Goal: Find specific page/section

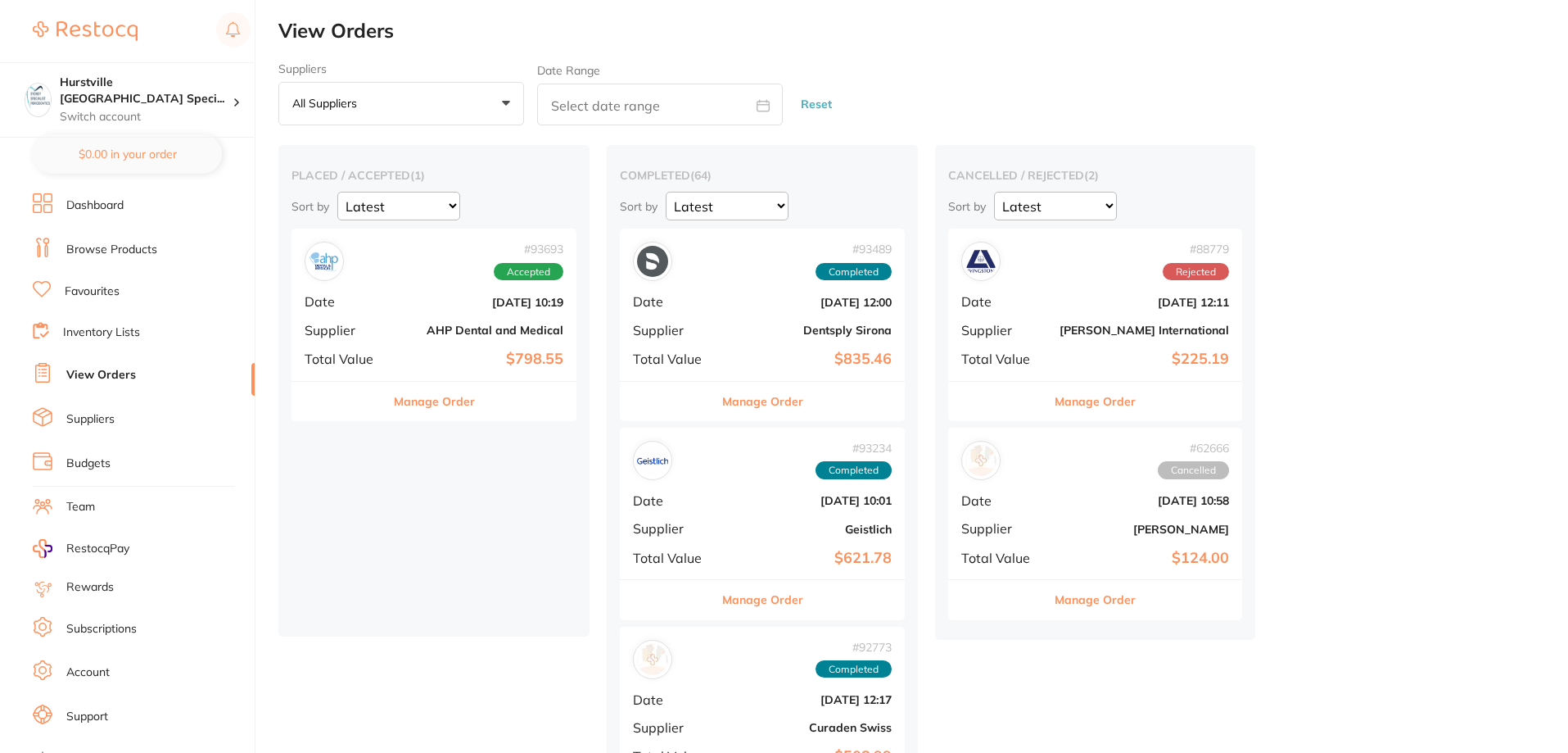
click at [113, 373] on link "View Orders" at bounding box center [101, 375] width 70 height 16
click at [369, 305] on span "Date" at bounding box center [345, 301] width 82 height 15
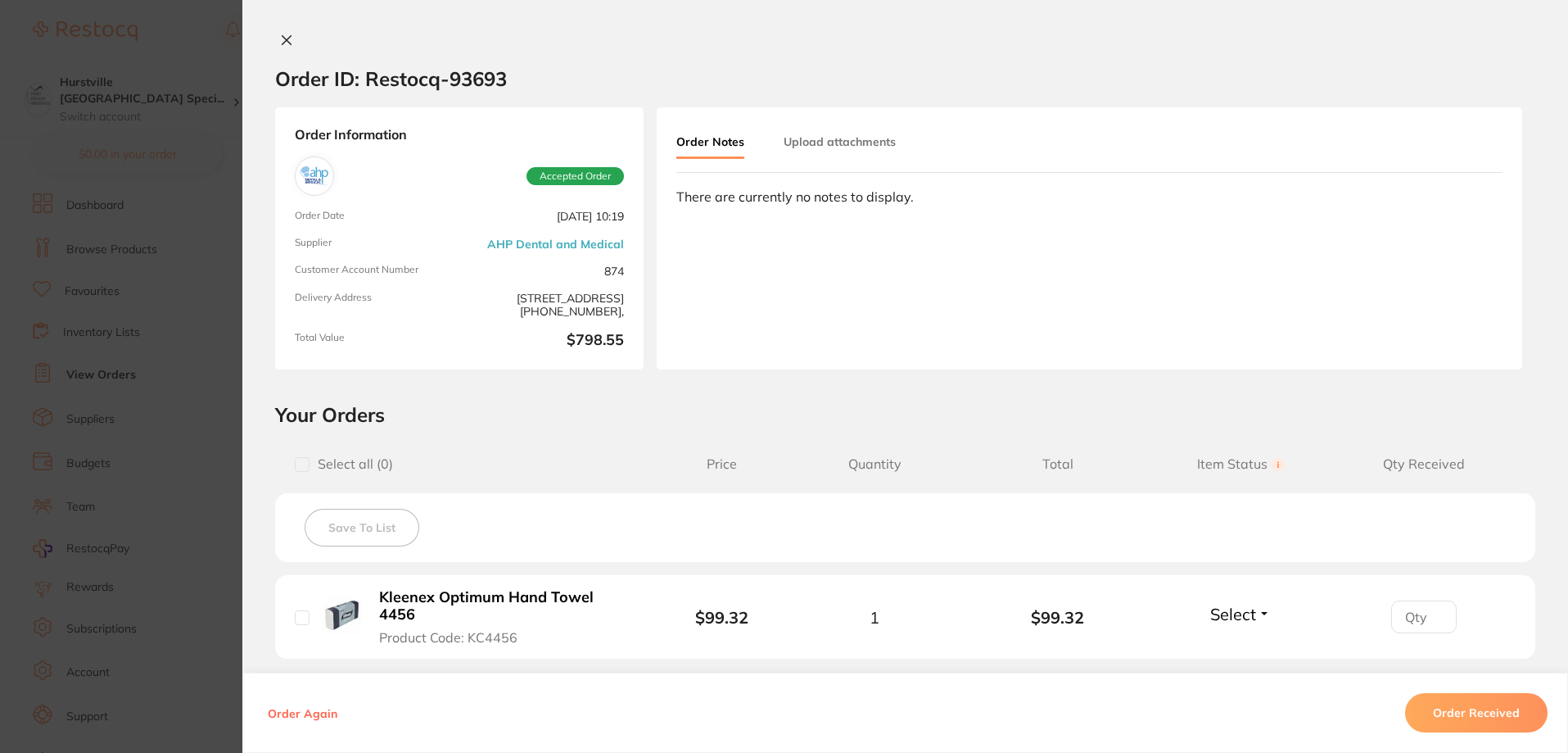
click at [284, 45] on icon at bounding box center [286, 40] width 13 height 13
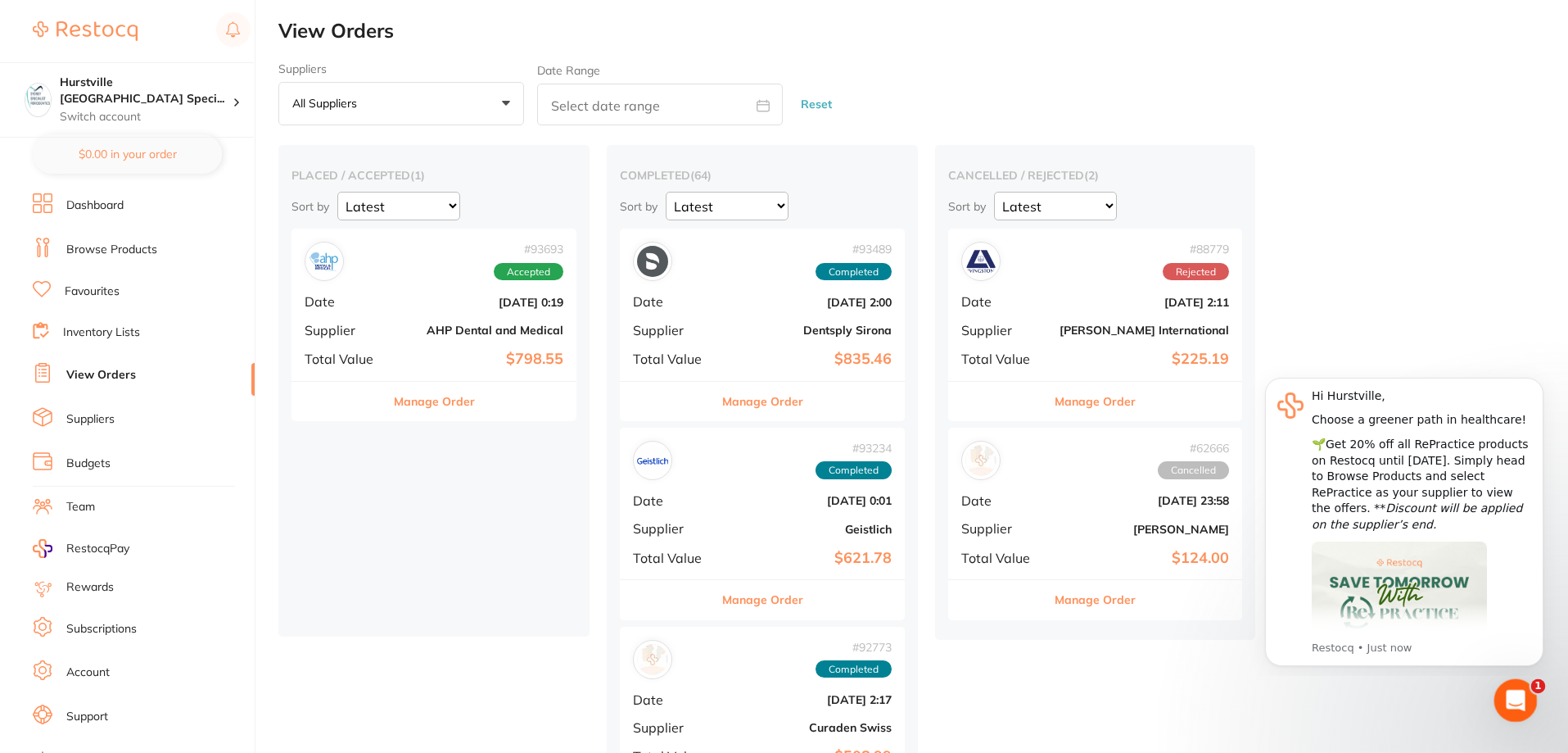
click at [1513, 696] on icon "Open Intercom Messenger" at bounding box center [1513, 698] width 12 height 13
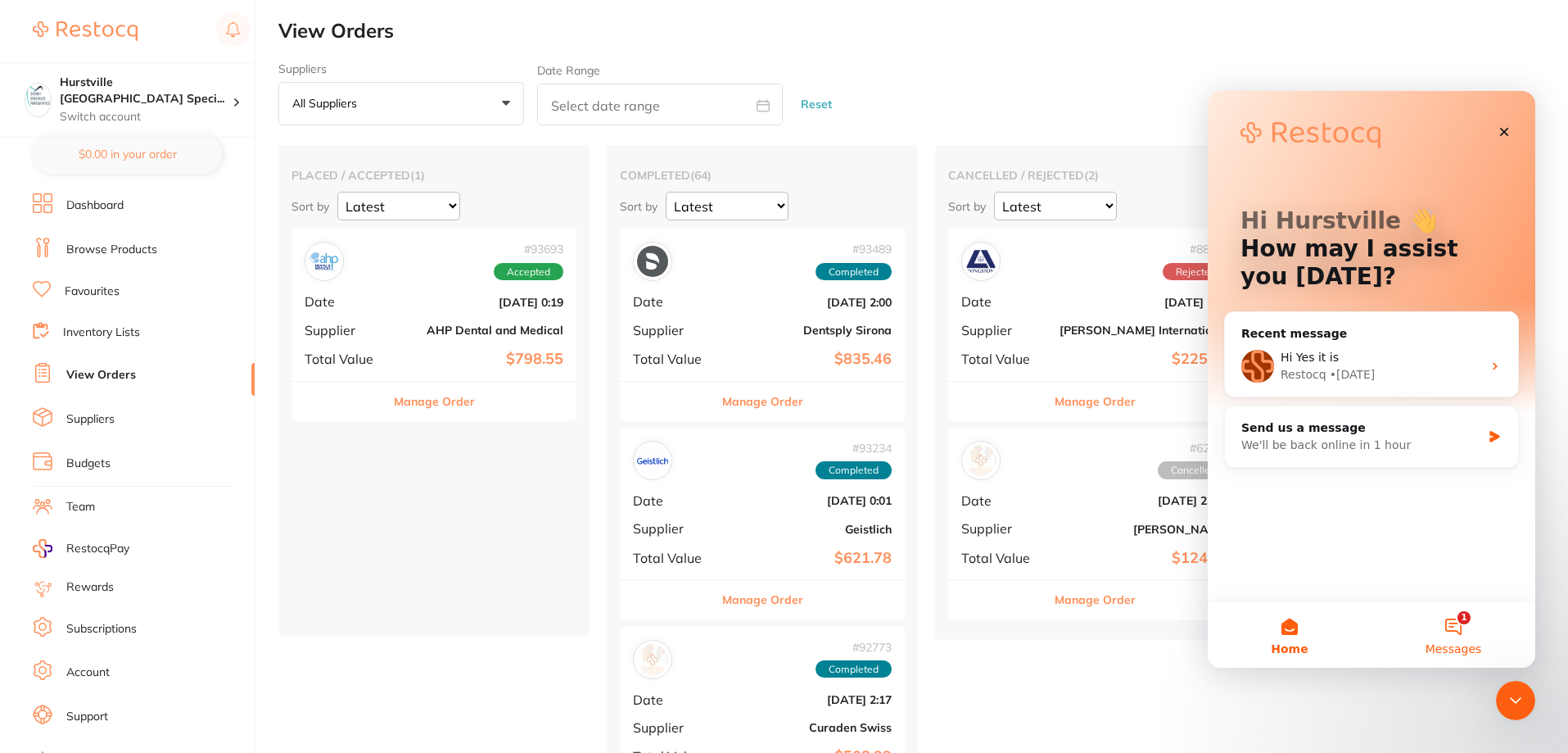
click at [1452, 623] on button "1 Messages" at bounding box center [1453, 635] width 164 height 65
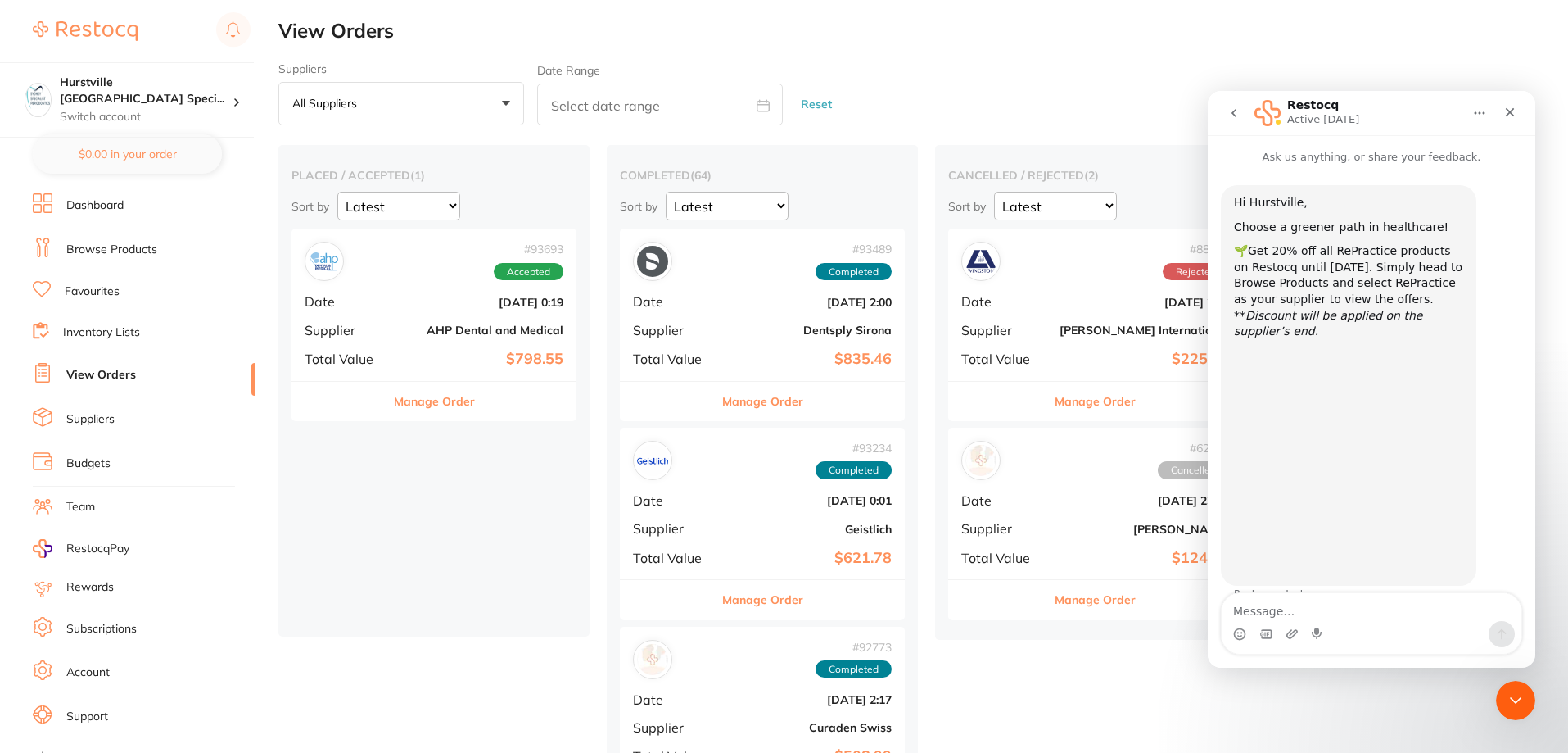
scroll to position [11, 0]
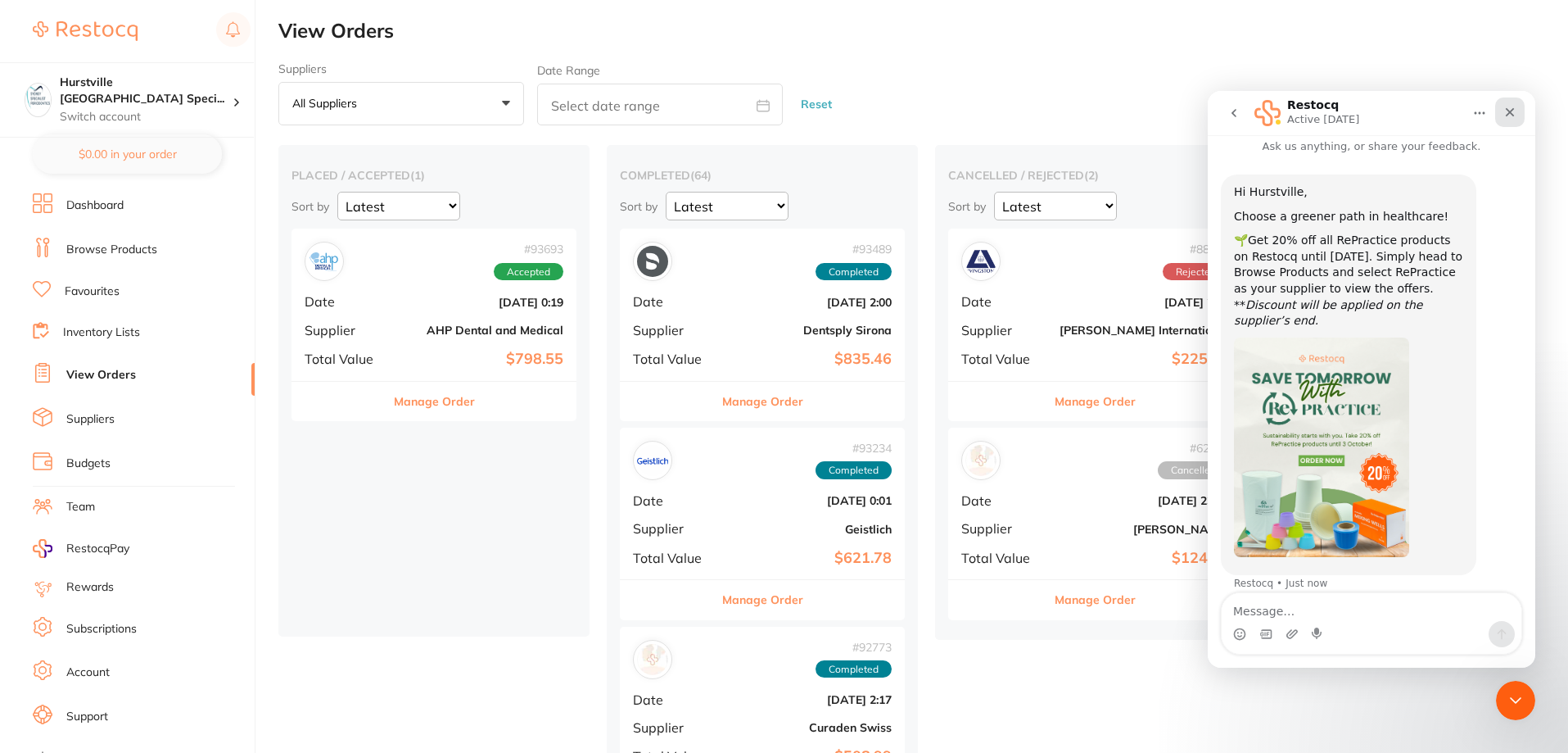
click at [1506, 113] on icon "Close" at bounding box center [1509, 112] width 13 height 13
